Goal: Obtain resource: Download file/media

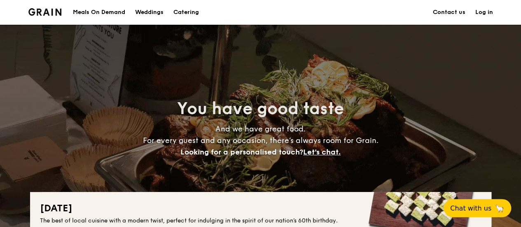
click at [180, 10] on h1 "Catering" at bounding box center [186, 12] width 26 height 25
click at [188, 16] on h1 "Catering" at bounding box center [186, 12] width 26 height 25
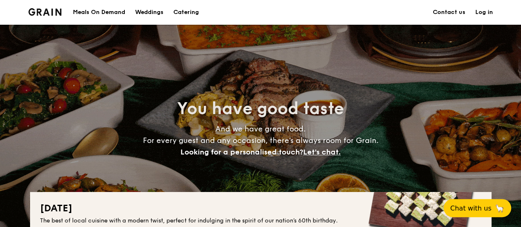
click at [188, 11] on h1 "Catering" at bounding box center [186, 12] width 26 height 25
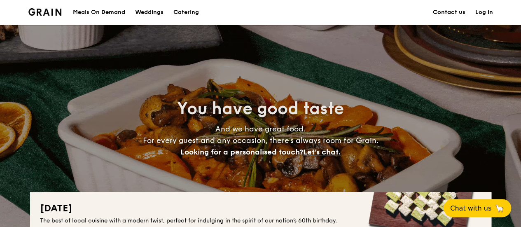
click at [191, 9] on h1 "Catering" at bounding box center [186, 12] width 26 height 25
click at [191, 12] on h1 "Catering" at bounding box center [186, 12] width 26 height 25
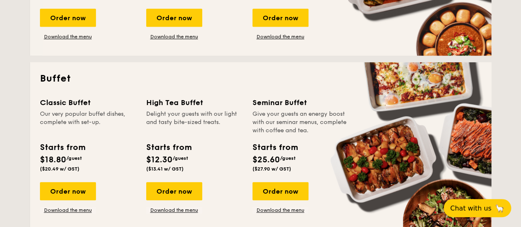
scroll to position [330, 0]
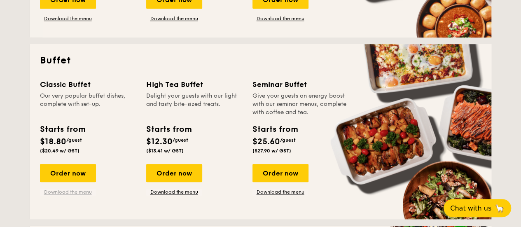
click at [76, 193] on link "Download the menu" at bounding box center [68, 192] width 56 height 7
